Goal: Book appointment/travel/reservation

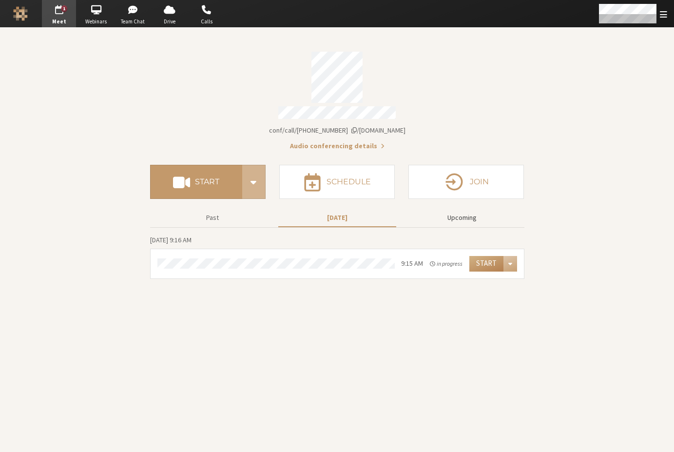
click at [451, 212] on button "Upcoming" at bounding box center [462, 217] width 118 height 17
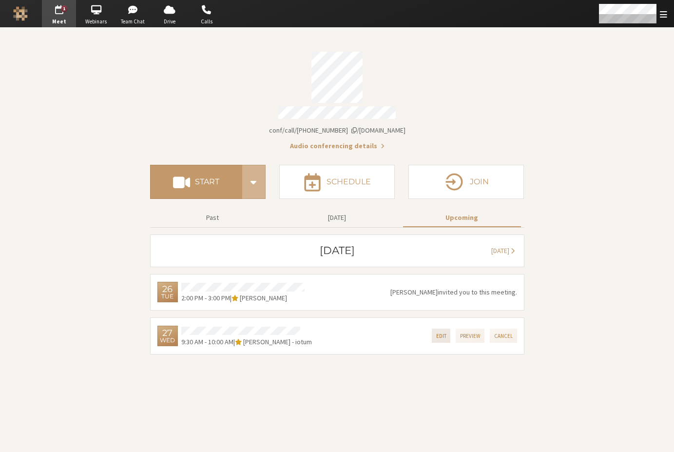
click at [441, 331] on button "Edit" at bounding box center [441, 335] width 19 height 14
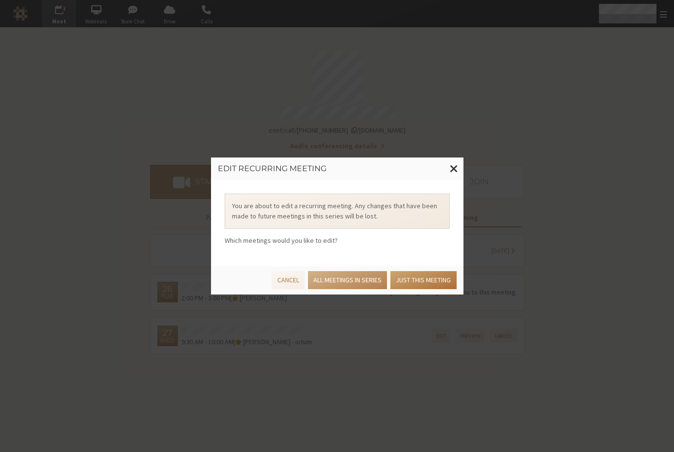
click at [419, 278] on button "Just this meeting" at bounding box center [423, 280] width 66 height 18
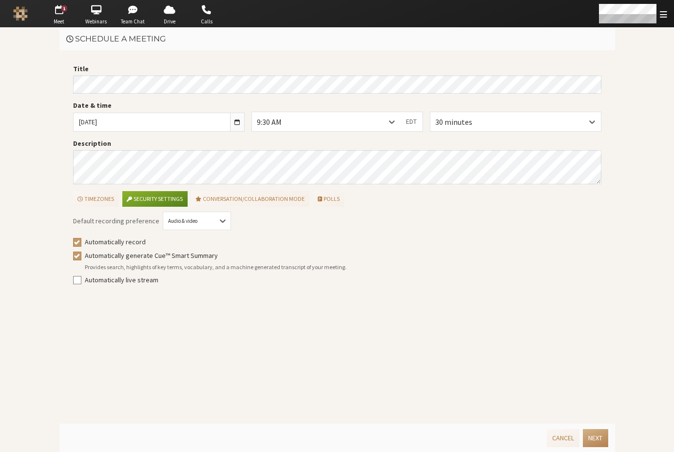
click at [367, 119] on div "9:30 AM" at bounding box center [326, 121] width 149 height 19
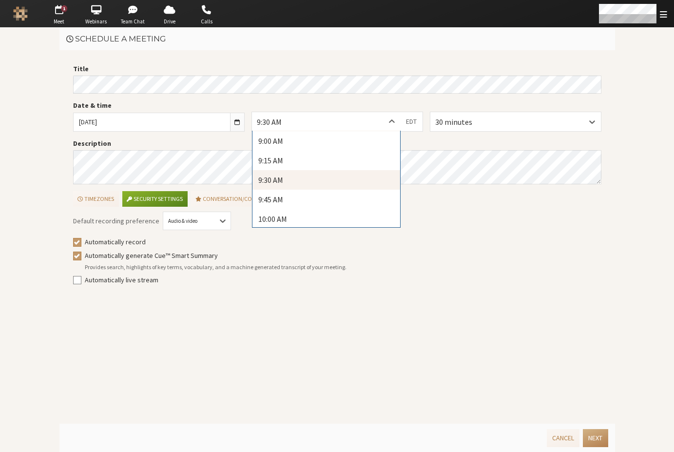
scroll to position [708, 0]
click at [311, 189] on div "9:45 AM" at bounding box center [326, 193] width 148 height 19
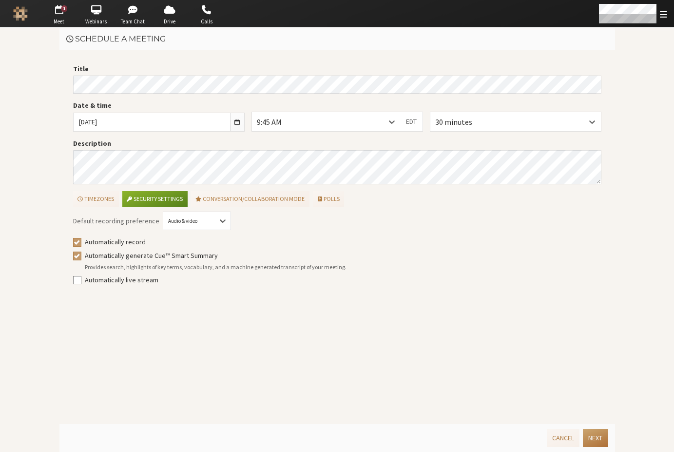
click at [590, 434] on button "Next" at bounding box center [595, 438] width 25 height 18
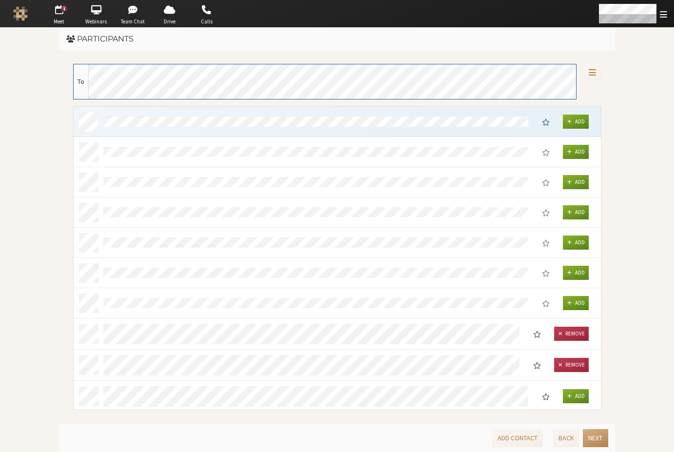
scroll to position [295, 520]
click at [591, 434] on button "Next" at bounding box center [595, 438] width 25 height 18
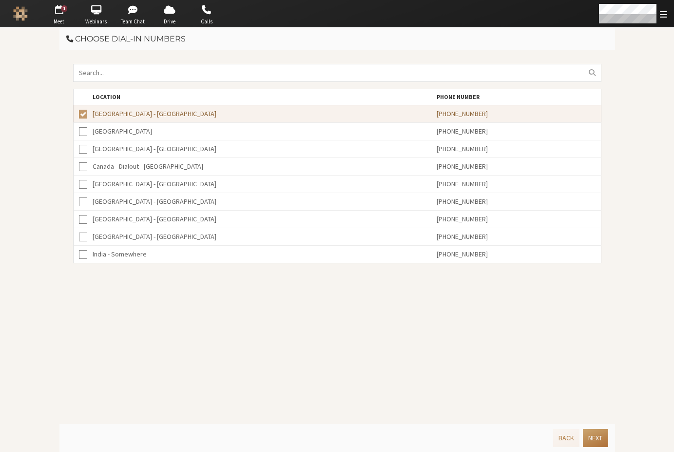
click at [592, 436] on button "Next" at bounding box center [595, 438] width 25 height 18
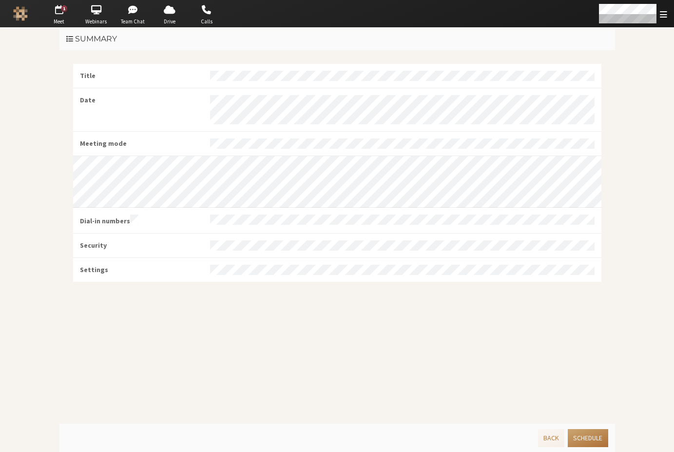
click at [592, 436] on button "Schedule" at bounding box center [588, 438] width 40 height 18
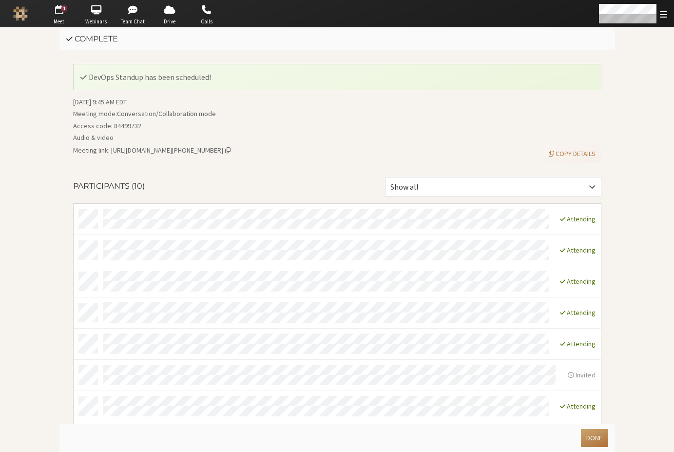
click at [593, 437] on button "Done" at bounding box center [594, 438] width 27 height 18
